Goal: Task Accomplishment & Management: Complete application form

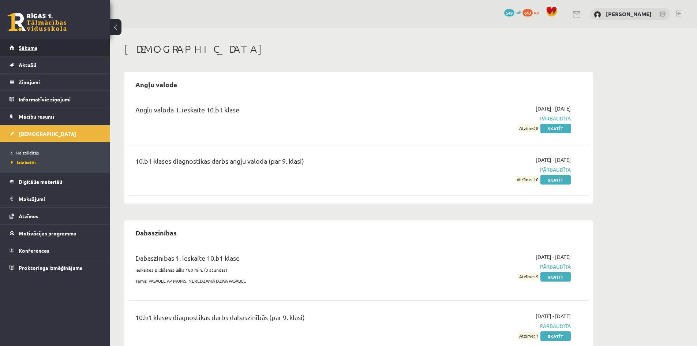
click at [16, 42] on link "Sākums" at bounding box center [55, 47] width 91 height 17
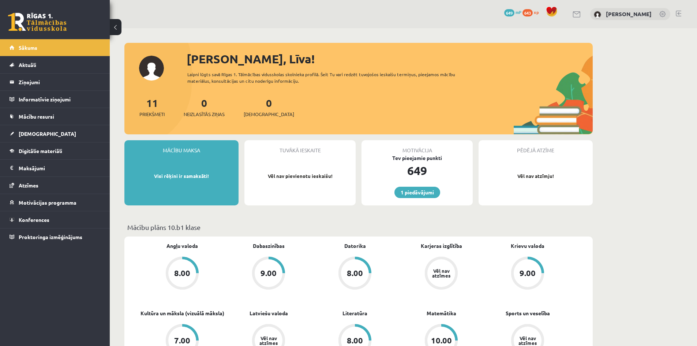
click at [677, 13] on link at bounding box center [678, 14] width 5 height 6
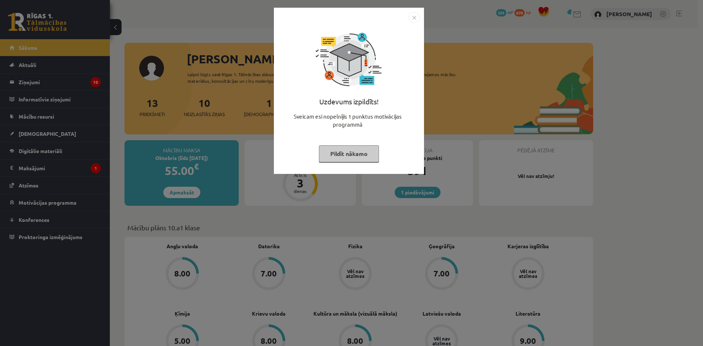
click at [361, 160] on button "Pildīt nākamo" at bounding box center [349, 153] width 60 height 17
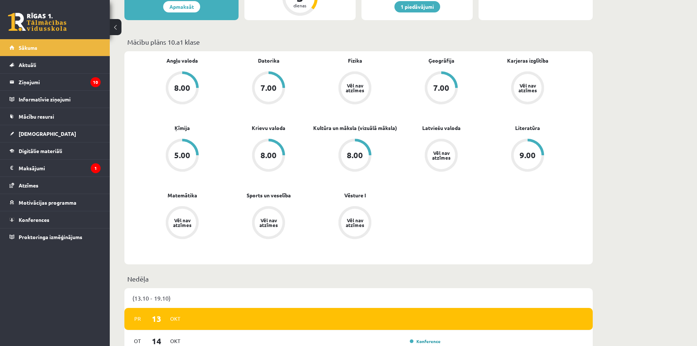
scroll to position [220, 0]
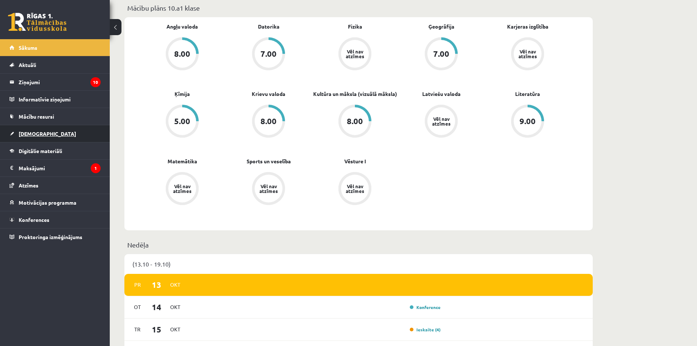
click at [30, 136] on span "[DEMOGRAPHIC_DATA]" at bounding box center [47, 133] width 57 height 7
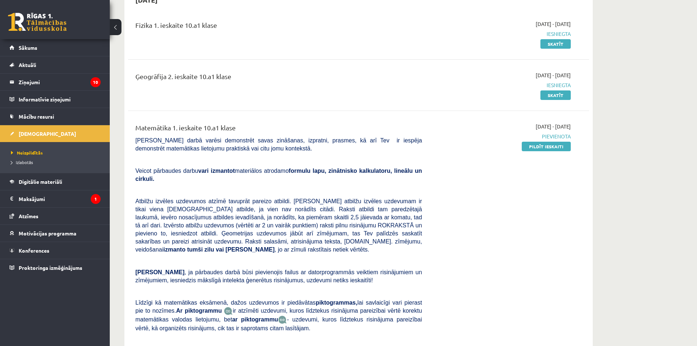
scroll to position [73, 0]
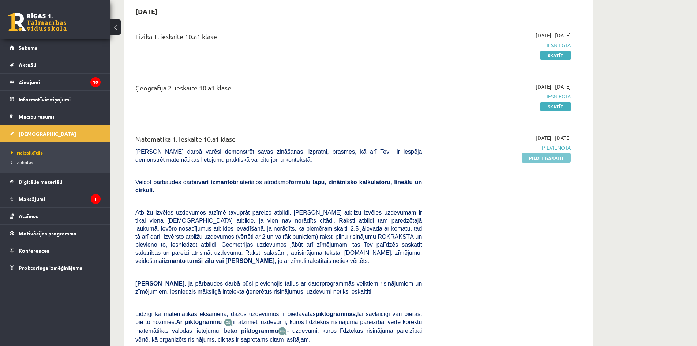
click at [537, 155] on link "Pildīt ieskaiti" at bounding box center [546, 158] width 49 height 10
click at [540, 155] on link "Pildīt ieskaiti" at bounding box center [546, 158] width 49 height 10
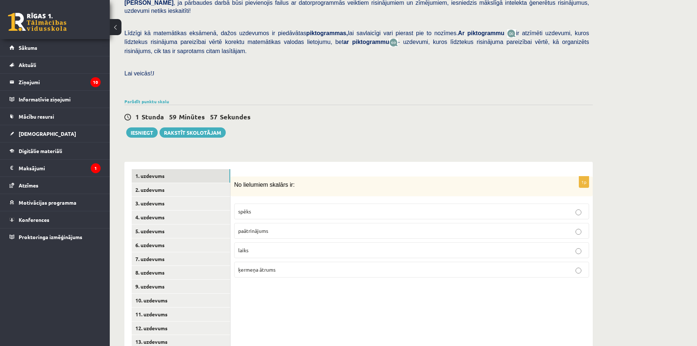
scroll to position [165, 0]
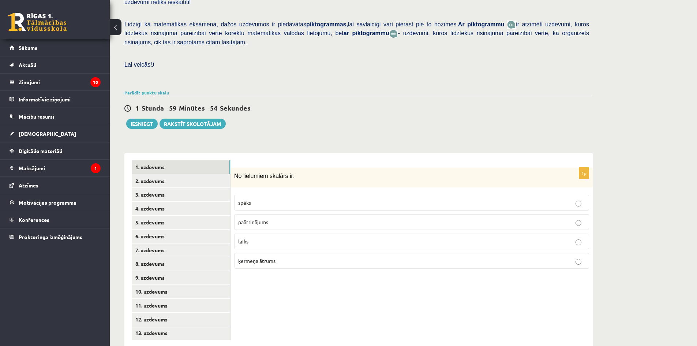
click at [321, 238] on p "laiks" at bounding box center [411, 242] width 347 height 8
click at [142, 174] on link "2. uzdevums" at bounding box center [181, 181] width 98 height 14
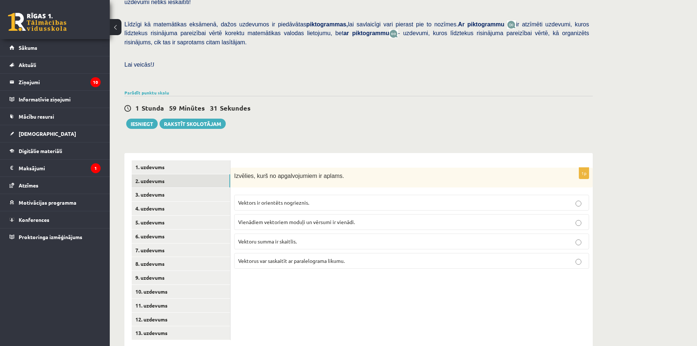
click at [277, 199] on span "Vektors ir orientēts nogrieznis." at bounding box center [273, 202] width 71 height 7
click at [164, 188] on link "3. uzdevums" at bounding box center [181, 195] width 98 height 14
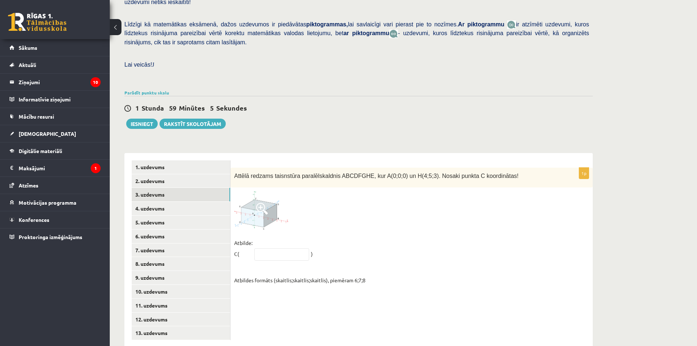
click at [261, 202] on img at bounding box center [261, 210] width 55 height 38
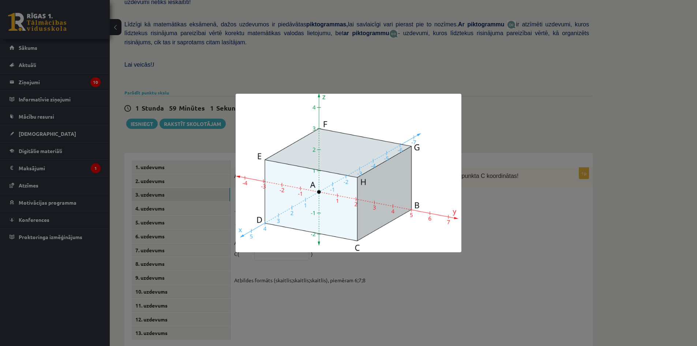
click at [396, 276] on div at bounding box center [348, 173] width 697 height 346
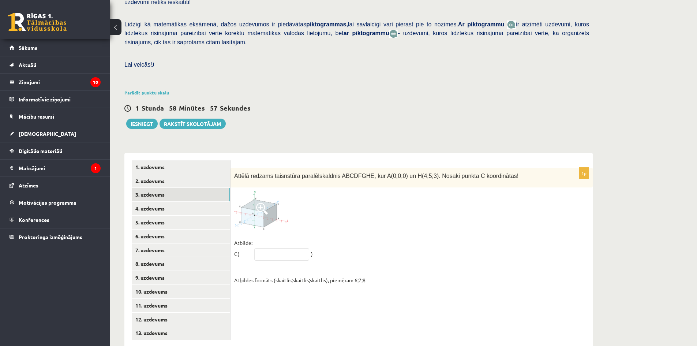
click at [264, 204] on img at bounding box center [261, 210] width 55 height 38
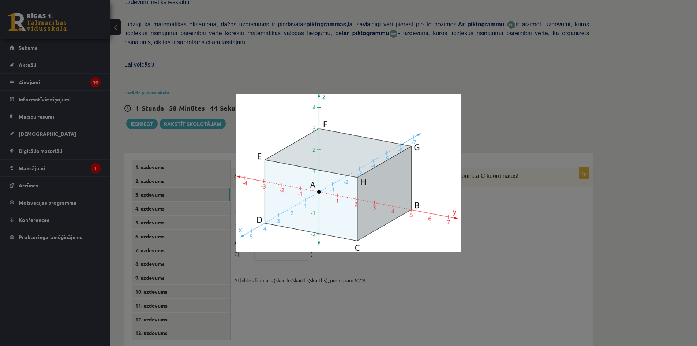
click at [398, 275] on div at bounding box center [348, 173] width 697 height 346
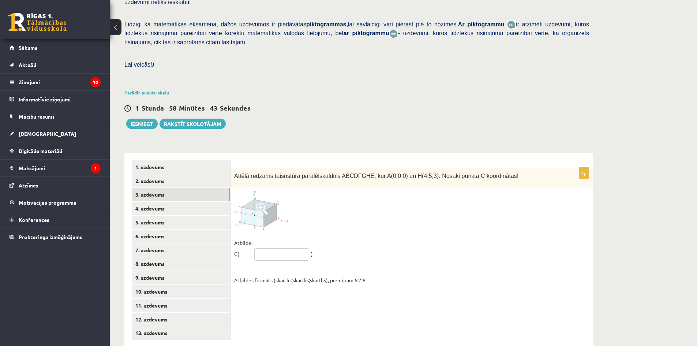
click at [266, 248] on input "text" at bounding box center [281, 254] width 55 height 12
type input "*****"
click at [256, 191] on img at bounding box center [261, 210] width 55 height 38
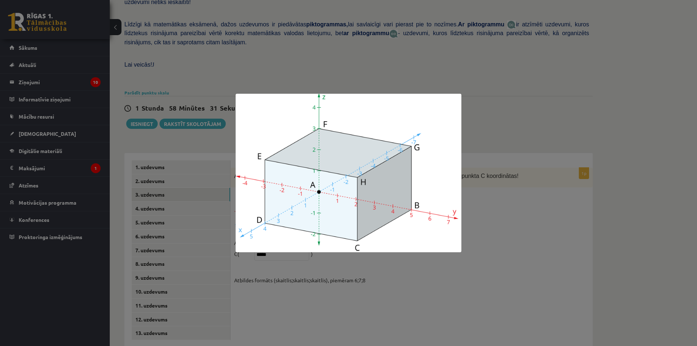
click at [503, 294] on div at bounding box center [348, 173] width 697 height 346
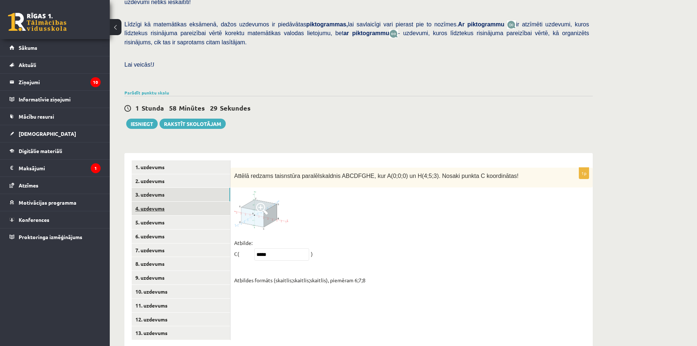
click at [146, 202] on link "4. uzdevums" at bounding box center [181, 209] width 98 height 14
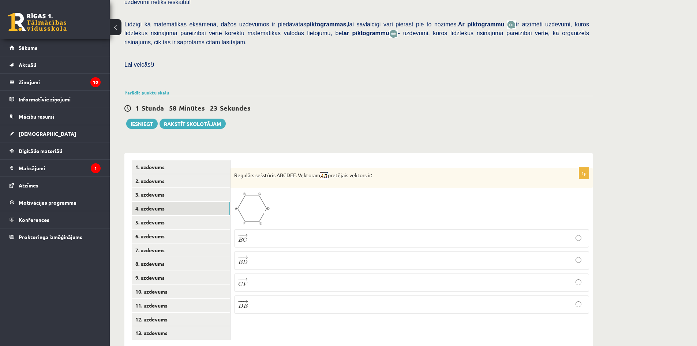
click at [259, 204] on span at bounding box center [262, 210] width 12 height 12
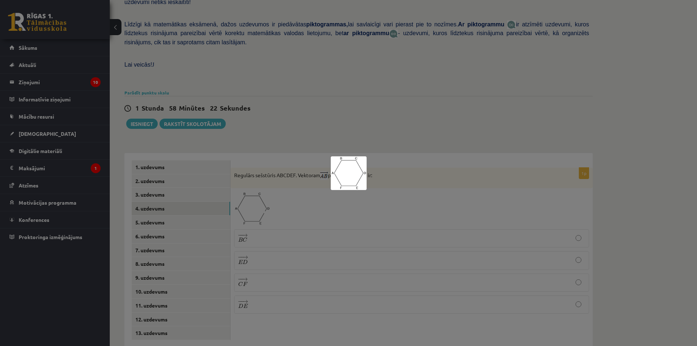
click at [344, 176] on img at bounding box center [349, 173] width 36 height 34
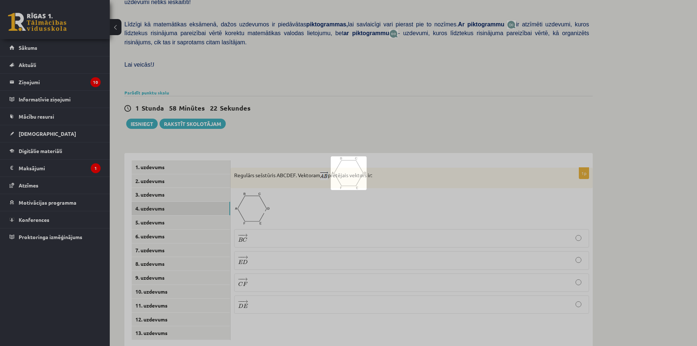
click at [344, 176] on img at bounding box center [349, 173] width 36 height 34
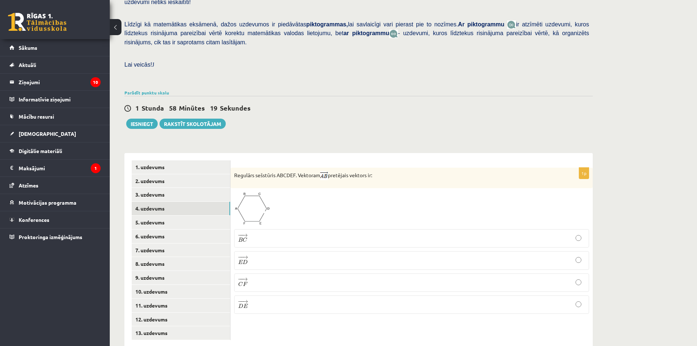
click at [243, 192] on img at bounding box center [252, 209] width 36 height 34
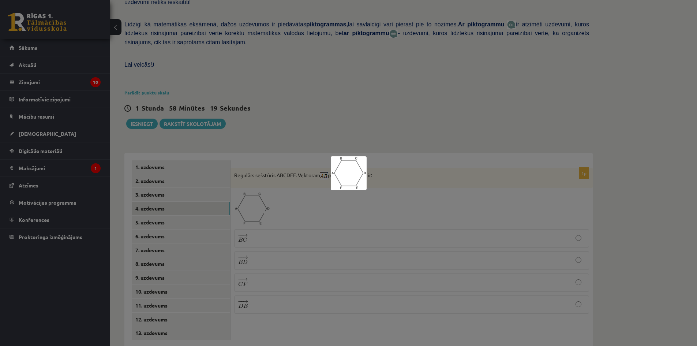
click at [277, 179] on div at bounding box center [348, 173] width 697 height 346
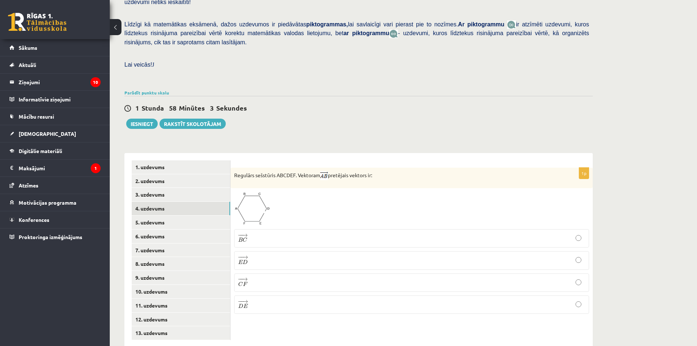
click at [253, 299] on p "− − → D E D E →" at bounding box center [411, 304] width 347 height 10
click at [144, 216] on link "5. uzdevums" at bounding box center [181, 223] width 98 height 14
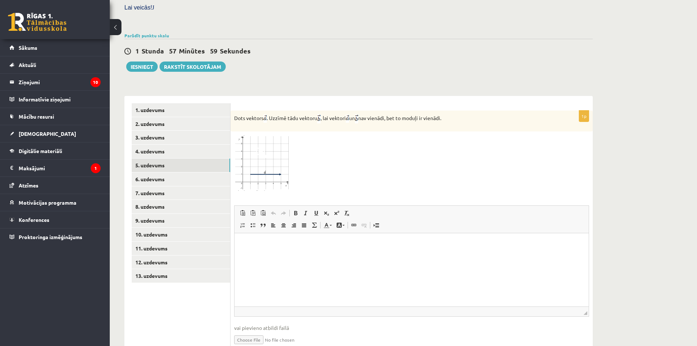
scroll to position [240, 0]
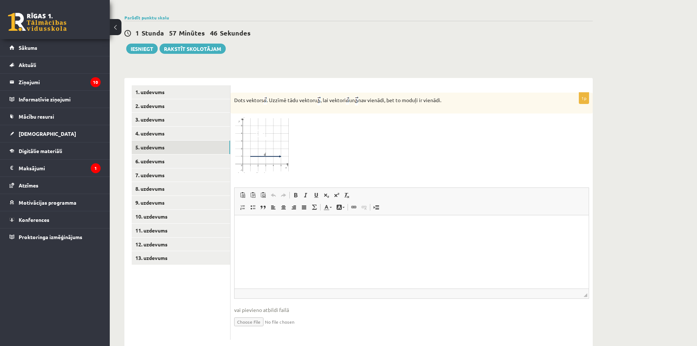
click at [273, 121] on img at bounding box center [261, 145] width 55 height 56
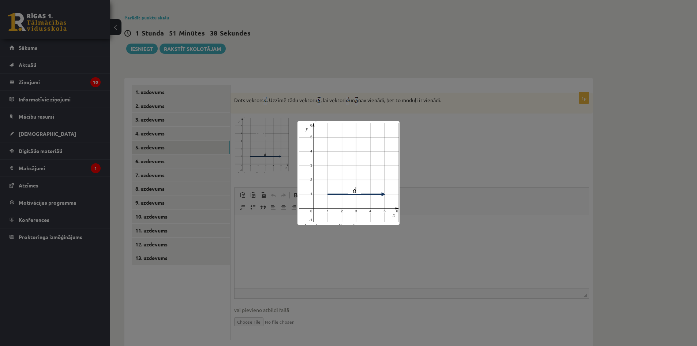
click at [429, 217] on div at bounding box center [348, 173] width 697 height 346
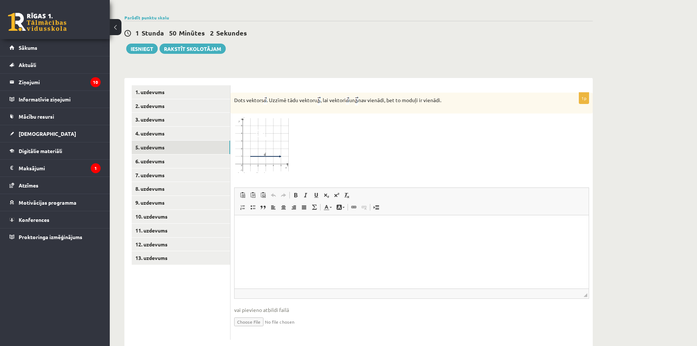
click at [330, 238] on html at bounding box center [412, 226] width 354 height 22
paste body "Editor, wiswyg-editor-user-answer-47433950062900"
click at [243, 314] on input "file" at bounding box center [411, 321] width 355 height 15
type input "**********"
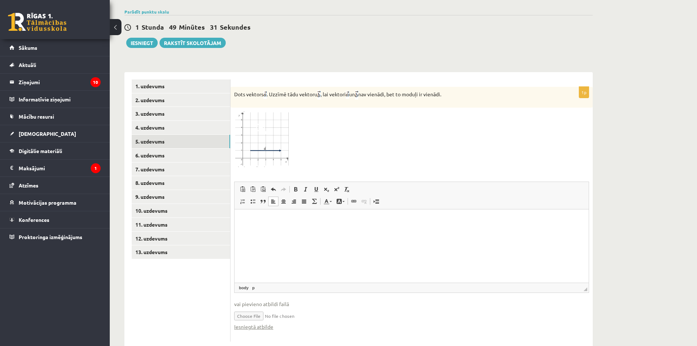
scroll to position [247, 0]
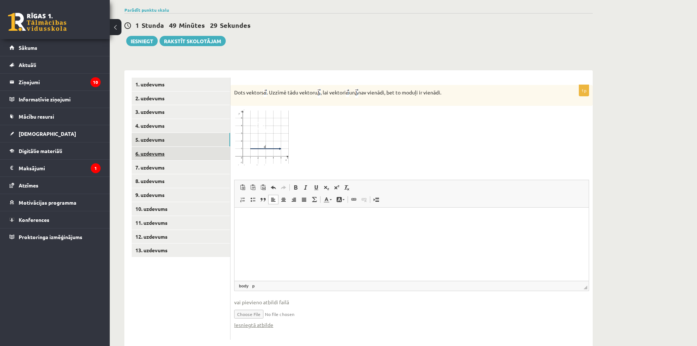
click at [170, 147] on link "6. uzdevums" at bounding box center [181, 154] width 98 height 14
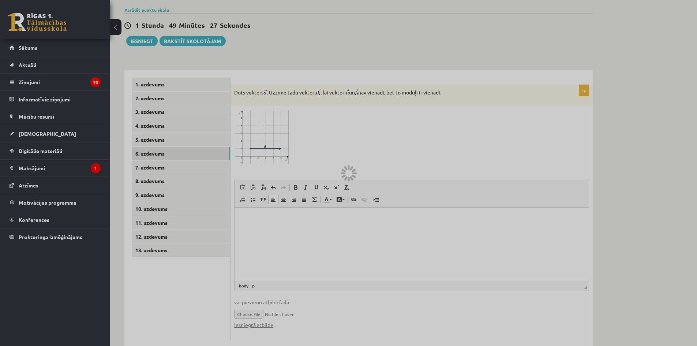
click at [157, 123] on div at bounding box center [348, 173] width 697 height 346
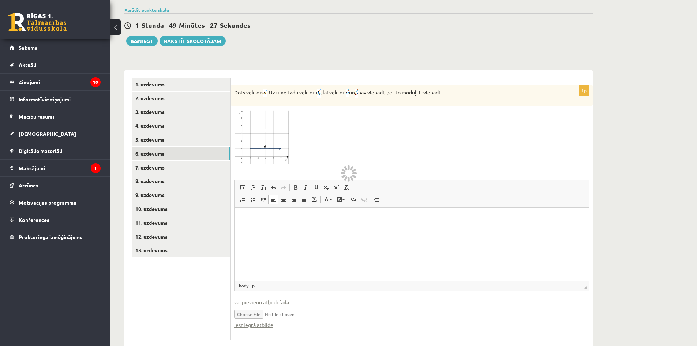
scroll to position [165, 0]
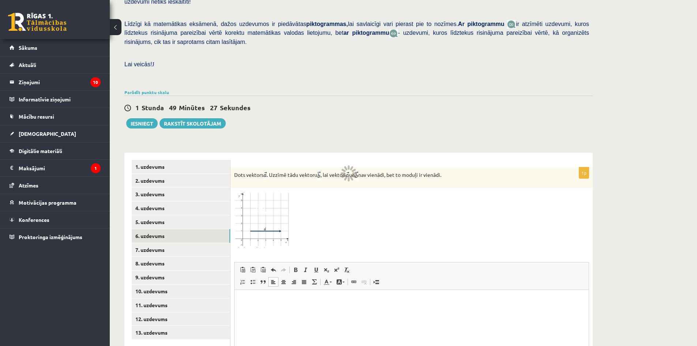
click at [157, 123] on div "Matemātika 1. ieskaite 10.a1 klase_2025 , Daniels Grunde (10.a1 klase) Pārbaude…" at bounding box center [359, 153] width 498 height 581
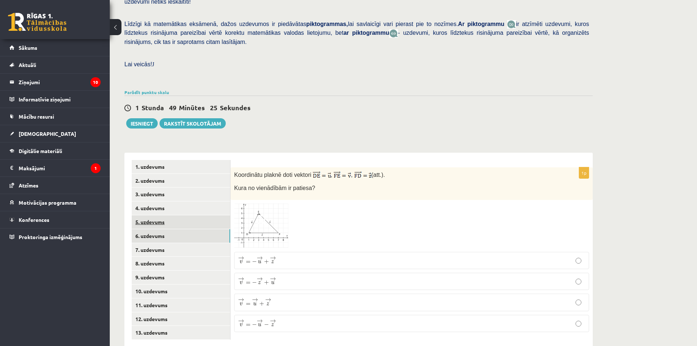
click at [164, 215] on link "5. uzdevums" at bounding box center [181, 222] width 98 height 14
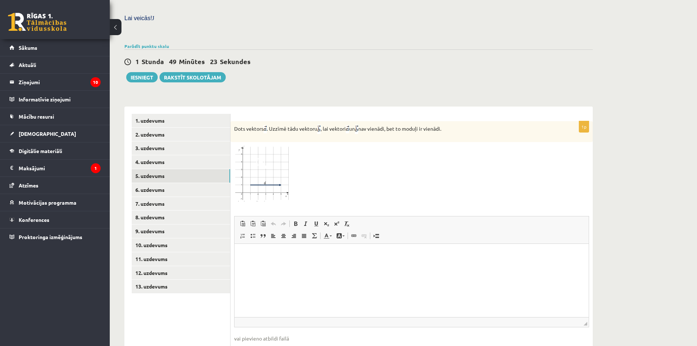
scroll to position [247, 0]
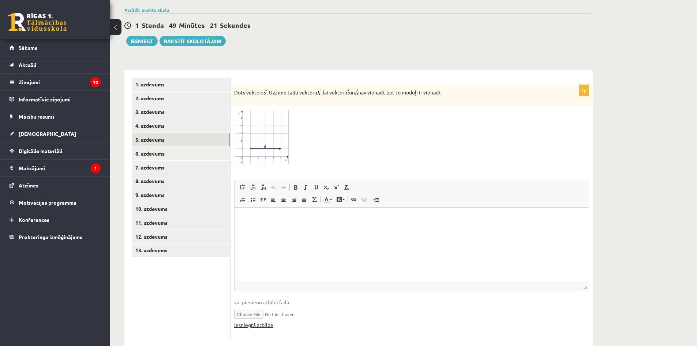
click at [253, 321] on link "Iesniegtā atbilde" at bounding box center [253, 325] width 39 height 8
click at [177, 147] on link "6. uzdevums" at bounding box center [181, 154] width 98 height 14
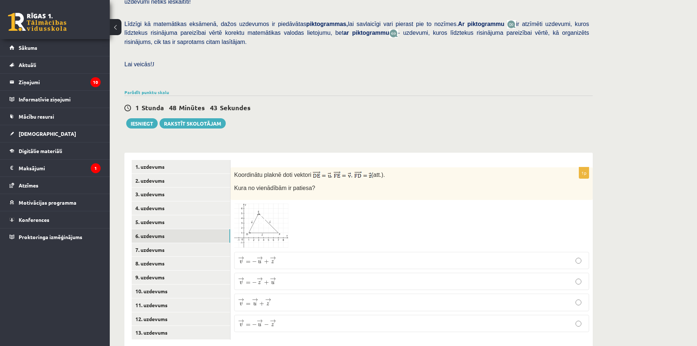
click at [279, 216] on img at bounding box center [261, 226] width 55 height 45
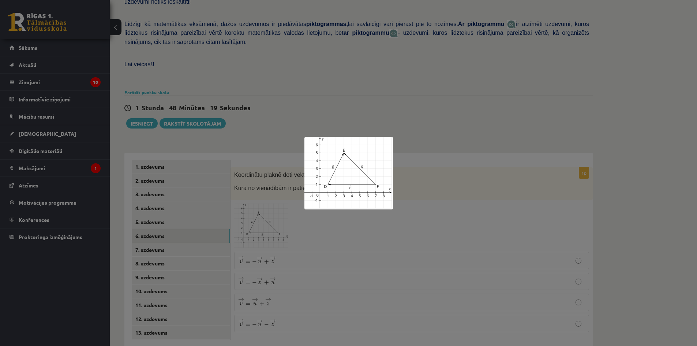
click at [395, 204] on div at bounding box center [348, 173] width 697 height 346
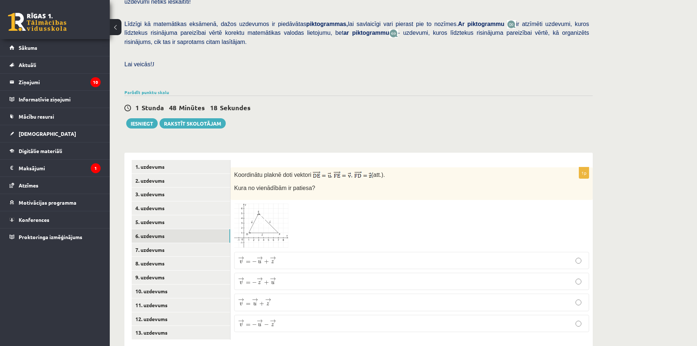
click at [288, 277] on p "→ v = − → z + → u v → = − z → + u →" at bounding box center [411, 281] width 347 height 9
click at [286, 298] on p "→ v = → u + → z v → = u → + z →" at bounding box center [411, 302] width 347 height 9
click at [169, 243] on link "7. uzdevums" at bounding box center [181, 250] width 98 height 14
click at [264, 216] on span at bounding box center [262, 222] width 12 height 12
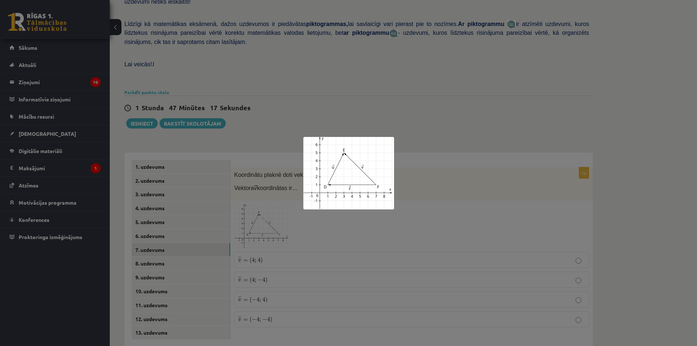
click at [406, 254] on div at bounding box center [348, 173] width 697 height 346
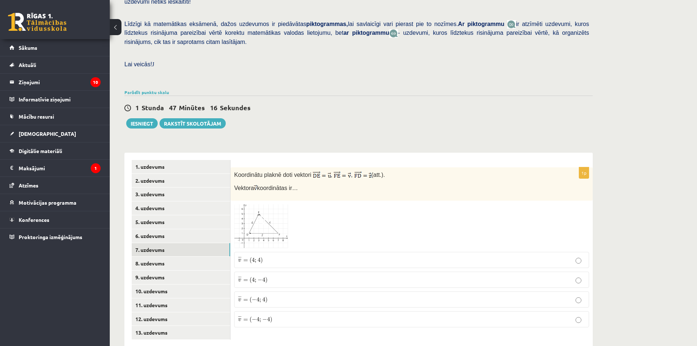
click at [275, 295] on p "¯ ¯ ¯ v = ( − 4 ; 4 ) v ¯ = ( − 4 ; 4 )" at bounding box center [411, 299] width 347 height 8
click at [176, 257] on link "8. uzdevums" at bounding box center [181, 264] width 98 height 14
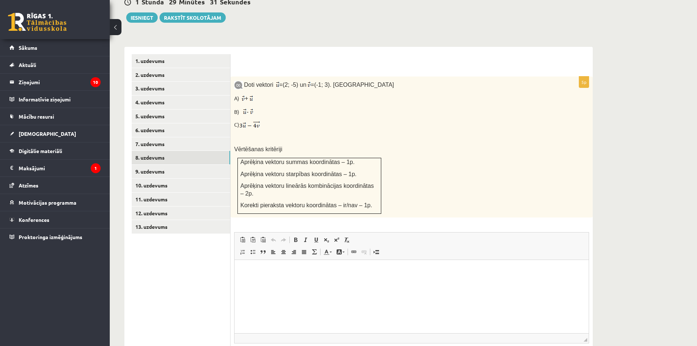
scroll to position [307, 0]
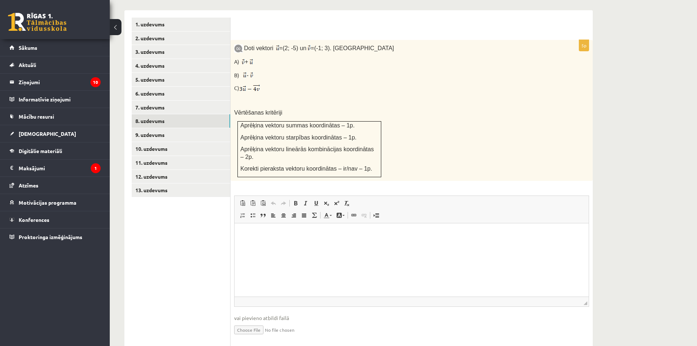
click at [246, 322] on input "file" at bounding box center [411, 329] width 355 height 15
type input "**********"
click at [265, 337] on link "Iesniegtā atbilde" at bounding box center [253, 341] width 39 height 8
click at [190, 128] on link "9. uzdevums" at bounding box center [181, 135] width 98 height 14
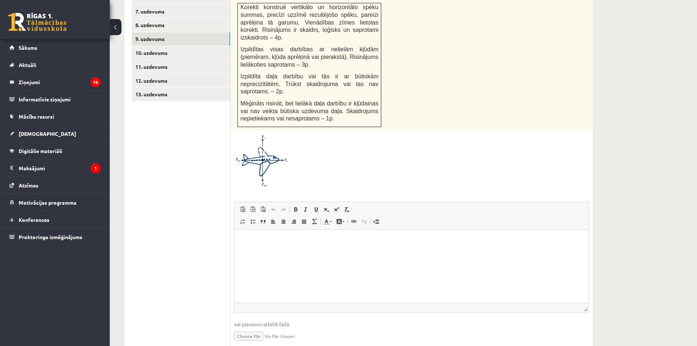
scroll to position [410, 0]
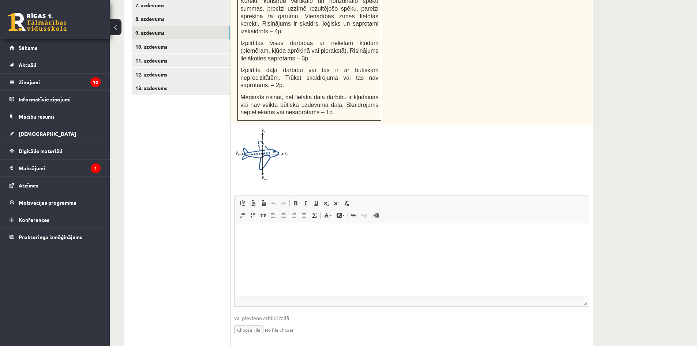
click at [256, 322] on input "file" at bounding box center [411, 329] width 355 height 15
type input "**********"
click at [250, 337] on link "Iesniegtā atbilde" at bounding box center [253, 341] width 39 height 8
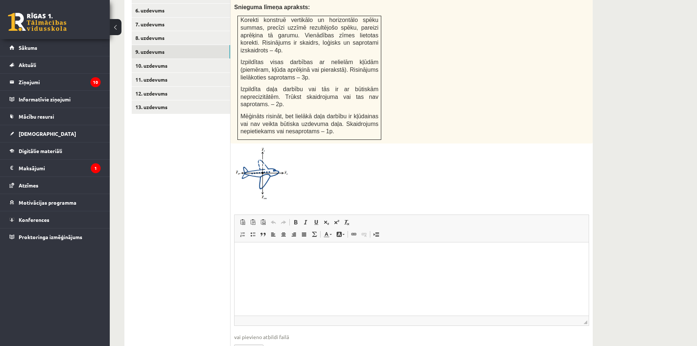
scroll to position [373, 0]
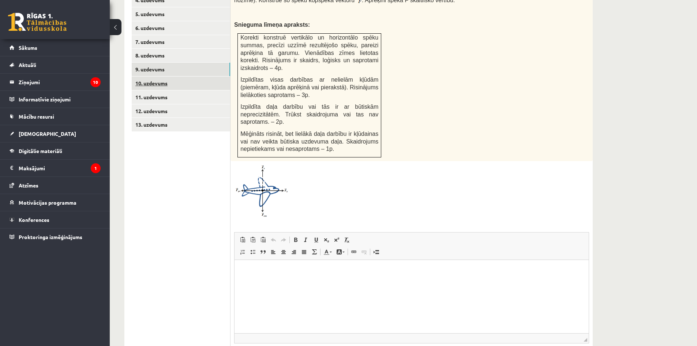
click at [157, 77] on link "10. uzdevums" at bounding box center [181, 84] width 98 height 14
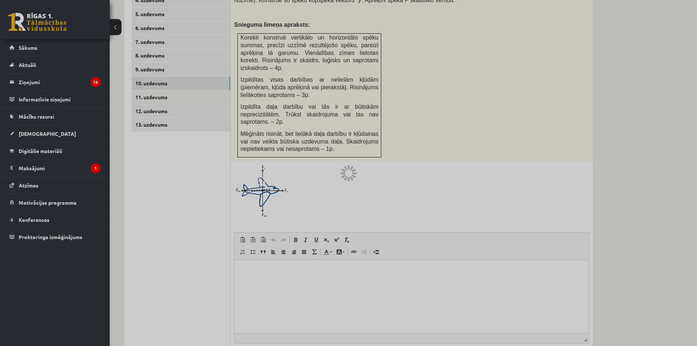
click at [150, 53] on div at bounding box center [348, 173] width 697 height 346
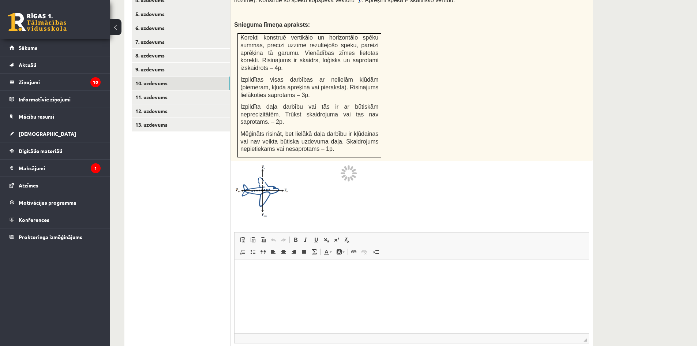
scroll to position [238, 0]
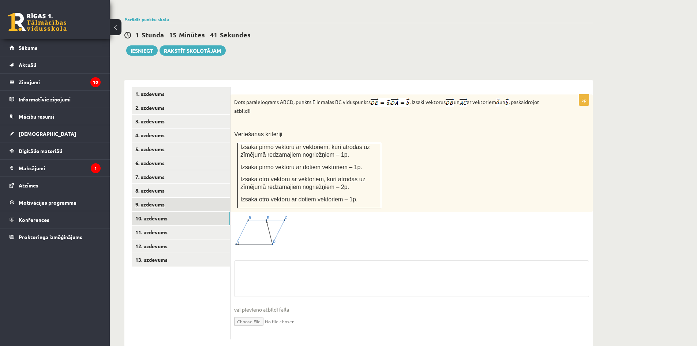
click at [159, 198] on link "9. uzdevums" at bounding box center [181, 205] width 98 height 14
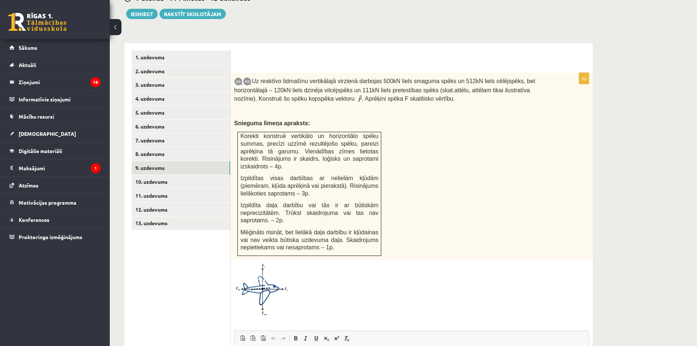
scroll to position [417, 0]
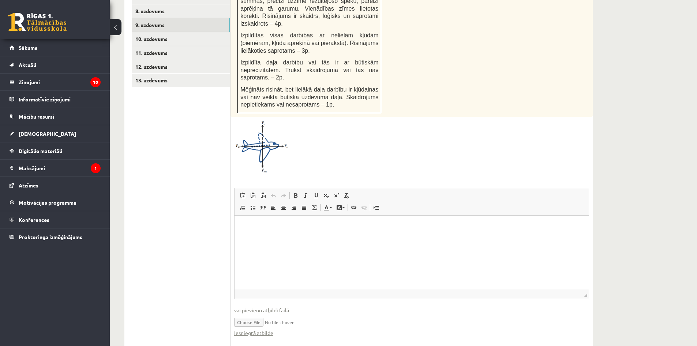
drag, startPoint x: 256, startPoint y: 310, endPoint x: 451, endPoint y: 307, distance: 195.1
click at [451, 329] on div "Iesniegtā atbilde" at bounding box center [411, 333] width 355 height 8
click at [283, 227] on p "Editor, wiswyg-editor-user-answer-47433996348640" at bounding box center [412, 227] width 340 height 8
drag, startPoint x: 256, startPoint y: 310, endPoint x: 180, endPoint y: 281, distance: 81.1
click at [180, 281] on ul "1. uzdevums 2. uzdevums 3. uzdevums 4. uzdevums 5. uzdevums 6. uzdevums 7. uzde…" at bounding box center [181, 128] width 99 height 440
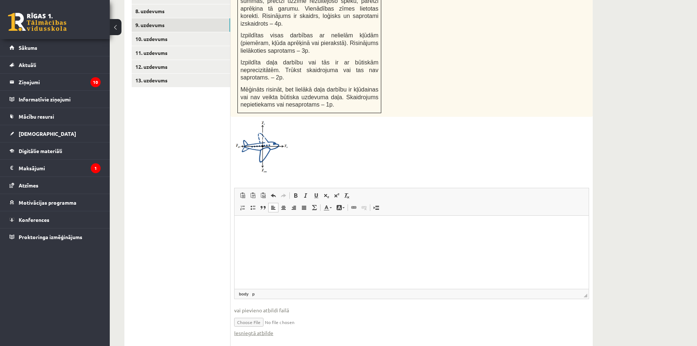
click at [254, 314] on input "file" at bounding box center [411, 321] width 355 height 15
type input "**********"
click at [263, 329] on link "Iesniegtā atbilde" at bounding box center [253, 333] width 39 height 8
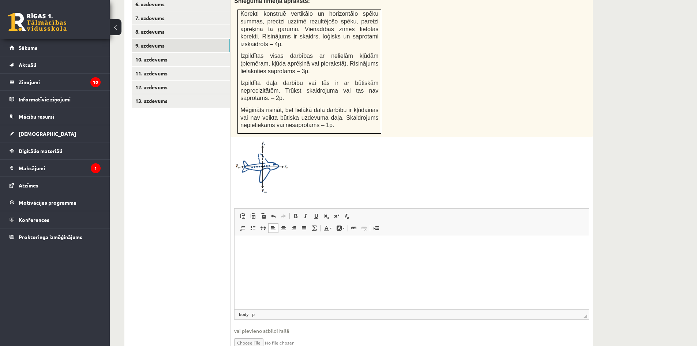
scroll to position [381, 0]
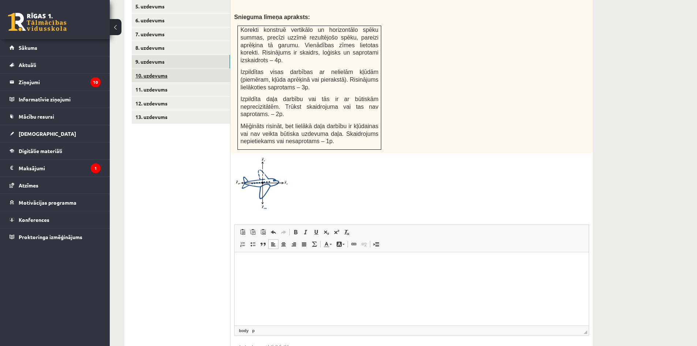
click at [179, 69] on link "10. uzdevums" at bounding box center [181, 76] width 98 height 14
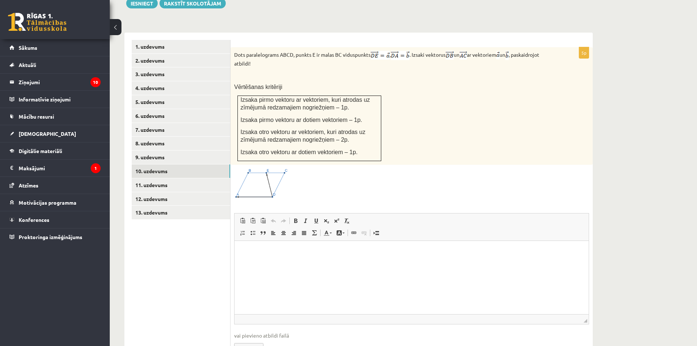
scroll to position [274, 0]
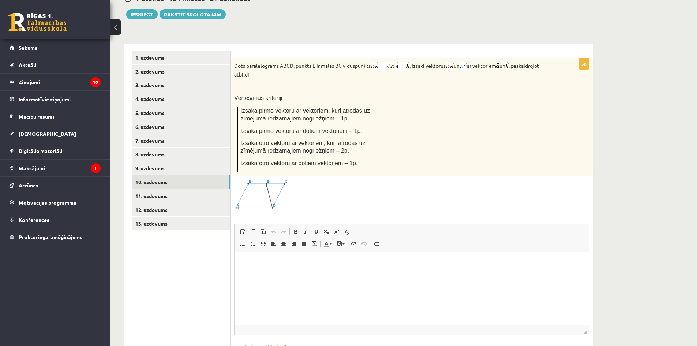
drag, startPoint x: 260, startPoint y: 178, endPoint x: 252, endPoint y: 181, distance: 8.0
click at [260, 191] on span at bounding box center [262, 197] width 12 height 12
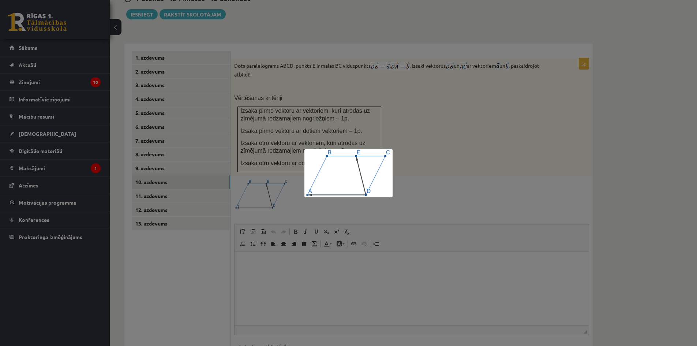
click at [482, 113] on div at bounding box center [348, 173] width 697 height 346
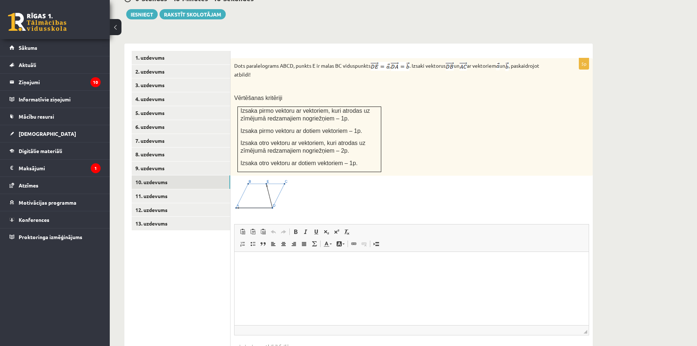
scroll to position [311, 0]
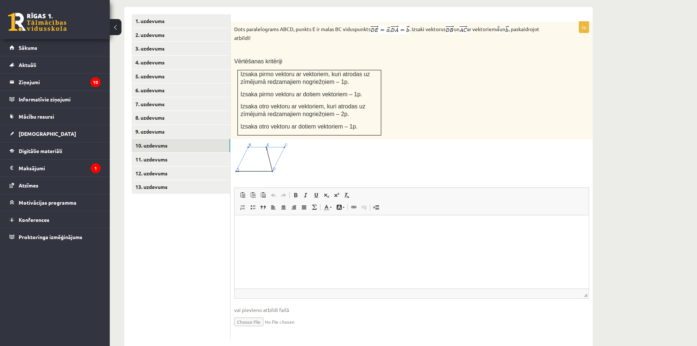
click at [259, 314] on input "file" at bounding box center [411, 321] width 355 height 15
type input "**********"
click at [154, 153] on link "11. uzdevums" at bounding box center [181, 160] width 98 height 14
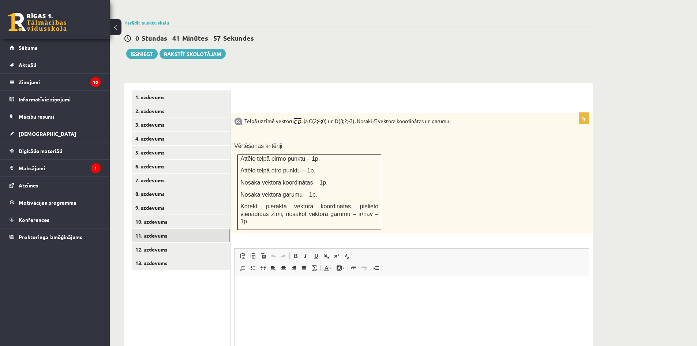
scroll to position [251, 0]
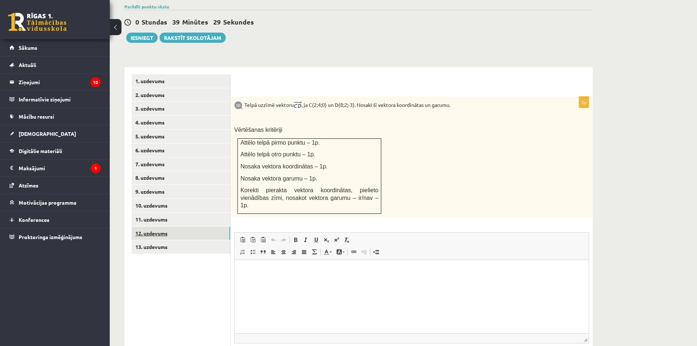
click at [163, 227] on link "12. uzdevums" at bounding box center [181, 234] width 98 height 14
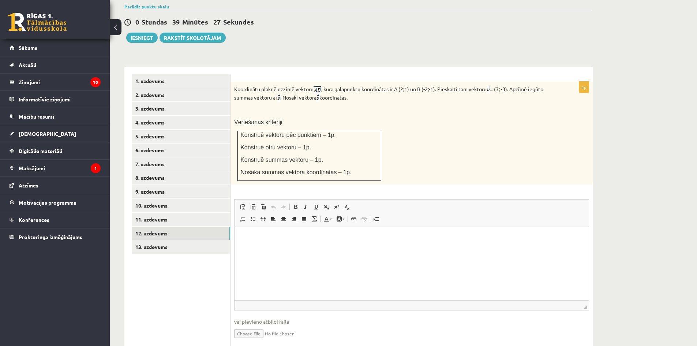
scroll to position [0, 0]
click at [162, 213] on link "11. uzdevums" at bounding box center [181, 220] width 98 height 14
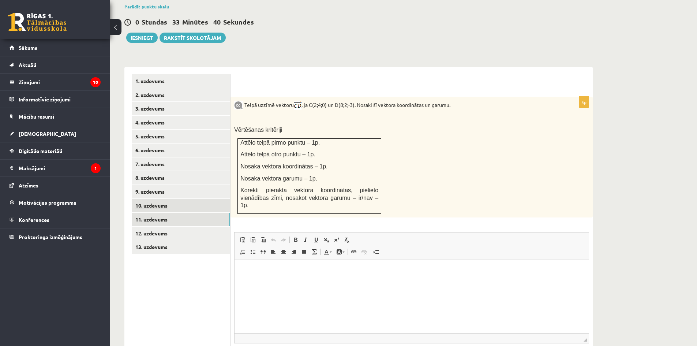
click at [155, 199] on link "10. uzdevums" at bounding box center [181, 206] width 98 height 14
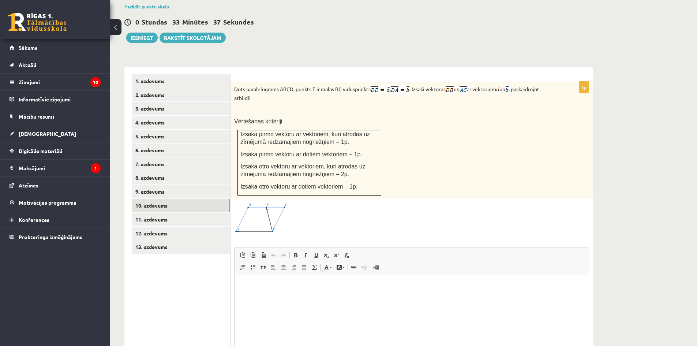
scroll to position [318, 0]
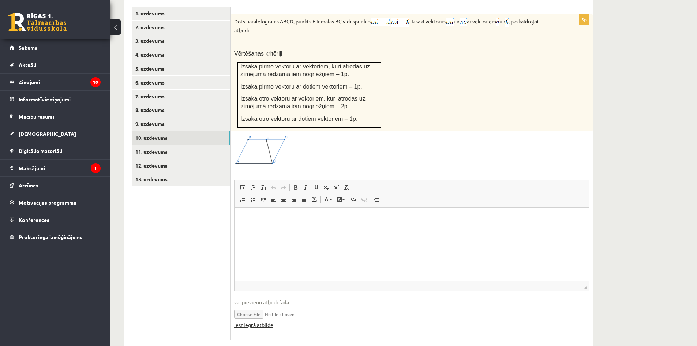
click at [256, 321] on link "Iesniegtā atbilde" at bounding box center [253, 325] width 39 height 8
click at [159, 159] on link "12. uzdevums" at bounding box center [181, 166] width 98 height 14
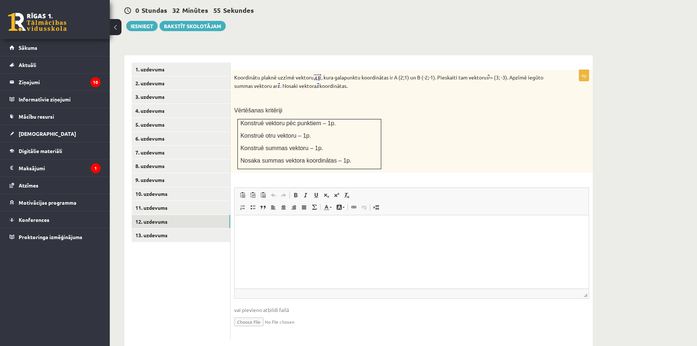
scroll to position [0, 0]
click at [157, 228] on link "13. uzdevums" at bounding box center [181, 235] width 98 height 14
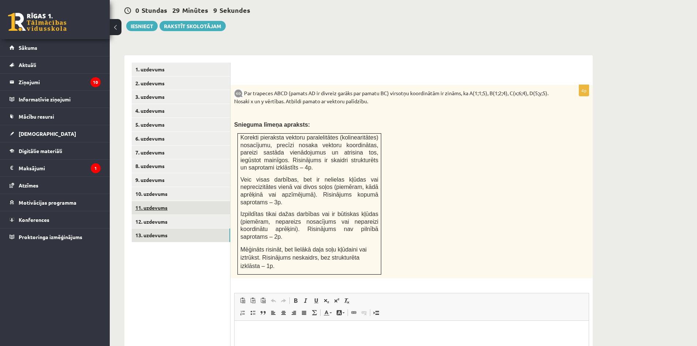
click at [170, 201] on link "11. uzdevums" at bounding box center [181, 208] width 98 height 14
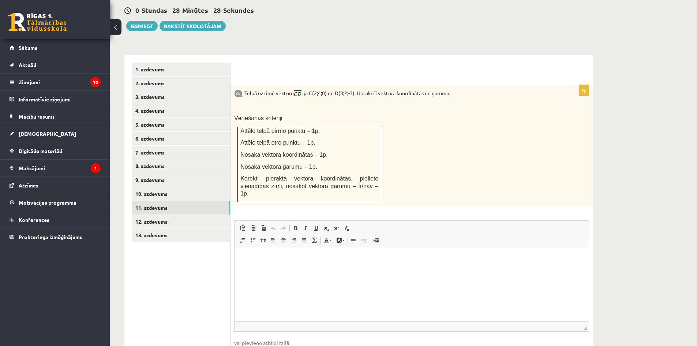
type input "**********"
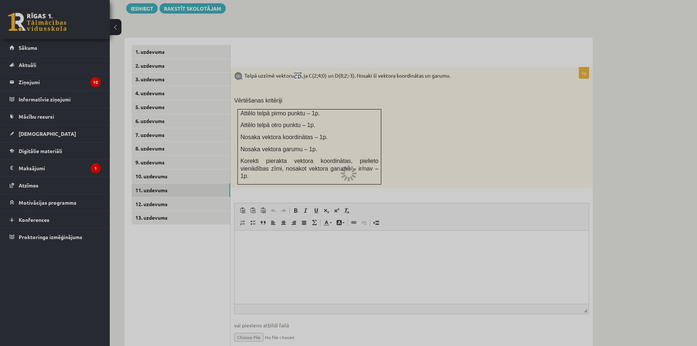
scroll to position [287, 0]
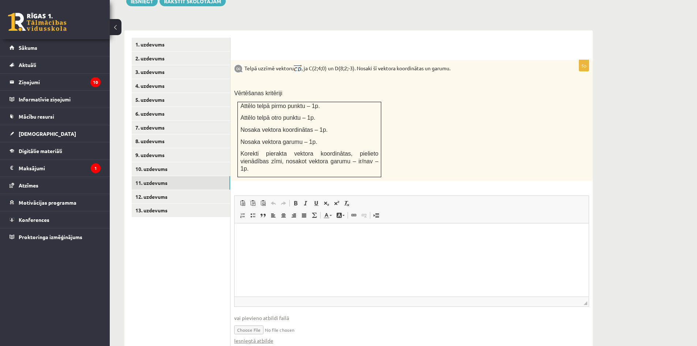
click at [250, 322] on input "file" at bounding box center [411, 329] width 355 height 15
click at [252, 322] on input "file" at bounding box center [411, 329] width 355 height 15
type input "**********"
click at [250, 337] on link "Iesniegtā atbilde" at bounding box center [253, 341] width 39 height 8
click at [171, 190] on link "12. uzdevums" at bounding box center [181, 197] width 98 height 14
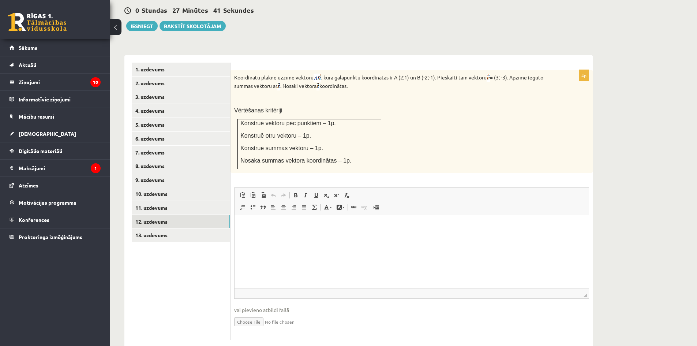
scroll to position [0, 0]
click at [152, 201] on link "11. uzdevums" at bounding box center [181, 208] width 98 height 14
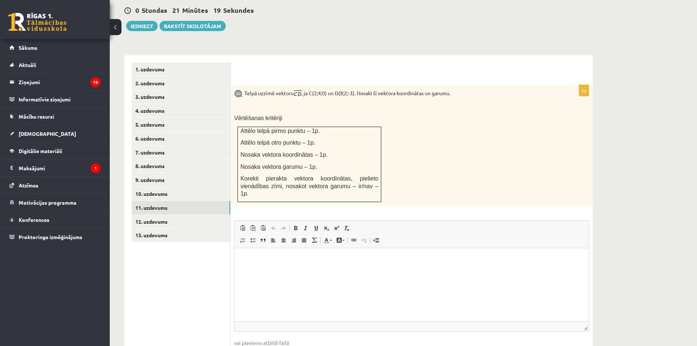
click at [164, 215] on link "12. uzdevums" at bounding box center [181, 222] width 98 height 14
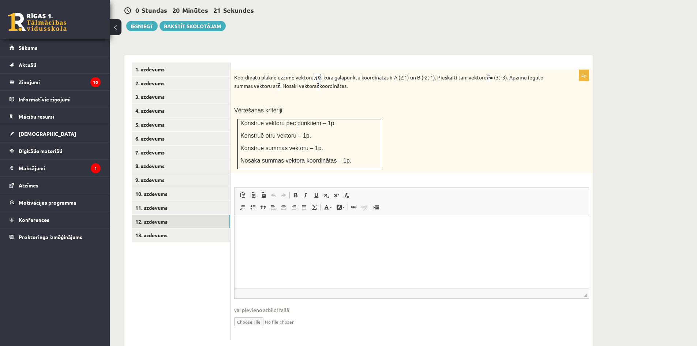
click at [257, 314] on input "file" at bounding box center [411, 321] width 355 height 15
click at [254, 329] on link "Iesniegtā atbilde" at bounding box center [253, 333] width 39 height 8
click at [248, 314] on input "file" at bounding box center [411, 321] width 355 height 15
type input "**********"
click at [169, 228] on link "13. uzdevums" at bounding box center [181, 235] width 98 height 14
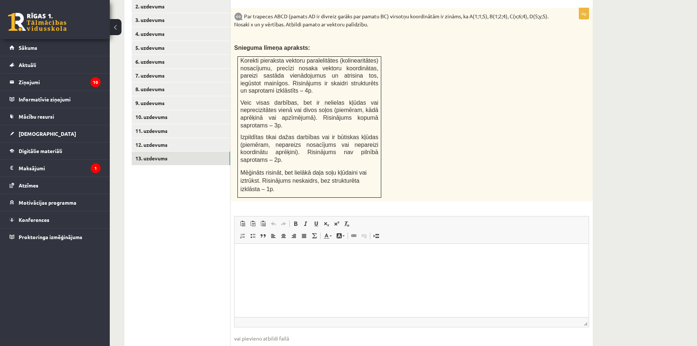
scroll to position [352, 0]
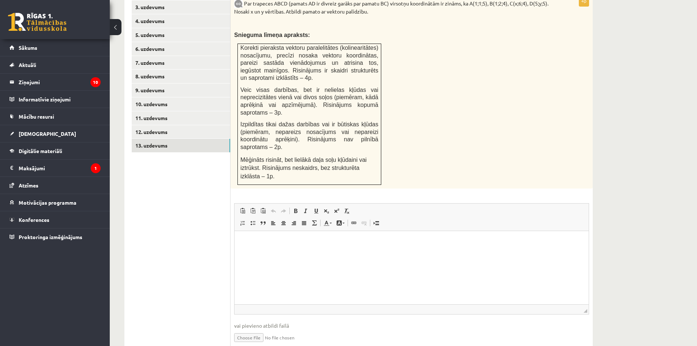
click at [257, 329] on input "file" at bounding box center [411, 336] width 355 height 15
type input "**********"
click at [268, 344] on link "Iesniegtā atbilde" at bounding box center [253, 348] width 39 height 8
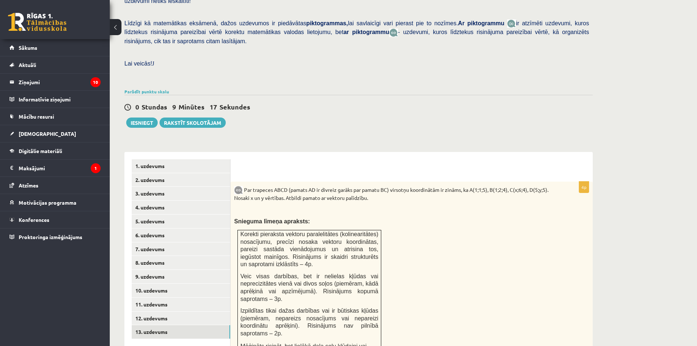
scroll to position [133, 0]
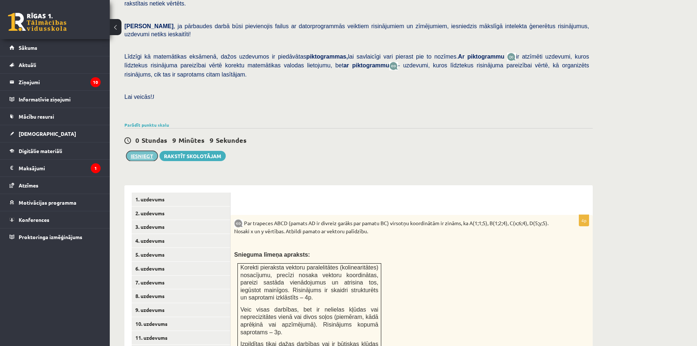
click at [149, 151] on button "Iesniegt" at bounding box center [141, 156] width 31 height 10
